Goal: Use online tool/utility: Utilize a website feature to perform a specific function

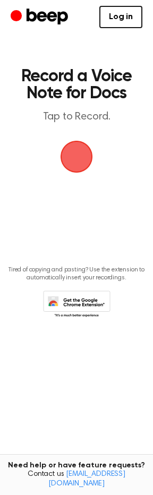
click at [88, 156] on span "button" at bounding box center [77, 157] width 46 height 46
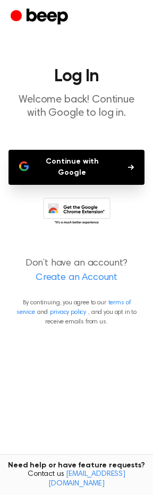
click at [139, 166] on button "Continue with Google" at bounding box center [77, 167] width 136 height 35
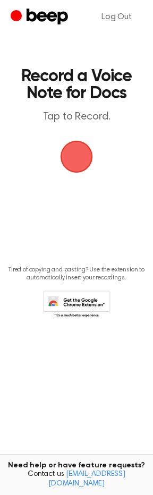
click at [86, 157] on span "button" at bounding box center [76, 156] width 41 height 41
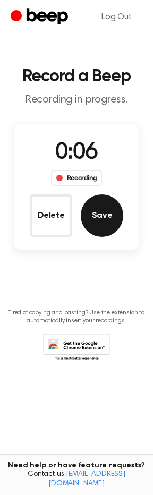
click at [83, 211] on button "Save" at bounding box center [102, 216] width 43 height 43
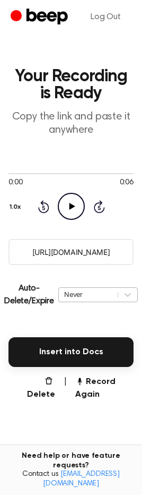
click at [115, 293] on div "Never" at bounding box center [88, 295] width 59 height 12
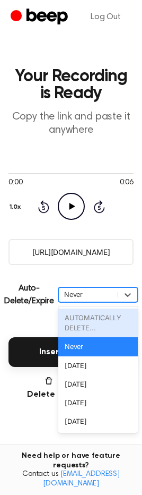
click at [113, 293] on div "Never" at bounding box center [88, 295] width 59 height 12
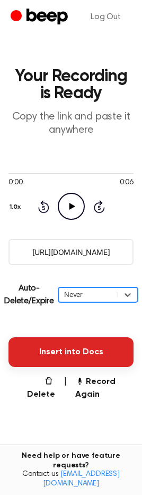
click at [79, 359] on button "Insert into Docs" at bounding box center [71, 353] width 125 height 30
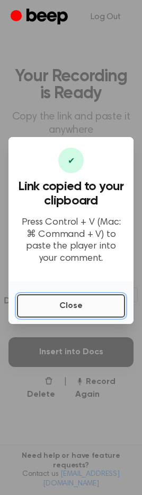
click at [107, 306] on button "Close" at bounding box center [71, 305] width 108 height 23
